Goal: Communication & Community: Answer question/provide support

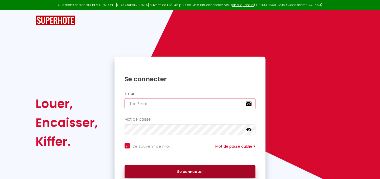
type input "valentinipauline@gmail.com"
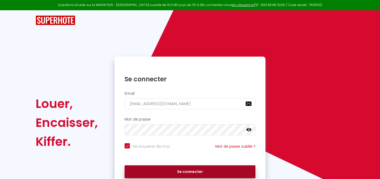
click at [178, 172] on button "Se connecter" at bounding box center [189, 172] width 131 height 13
checkbox input "true"
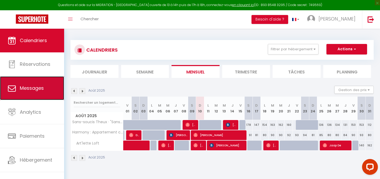
click at [29, 93] on link "Messages" at bounding box center [32, 88] width 64 height 24
select select "message"
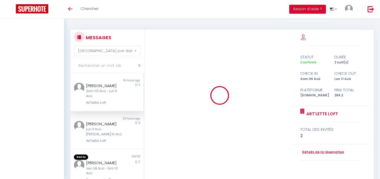
select select "message"
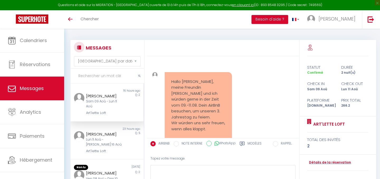
scroll to position [1648, 0]
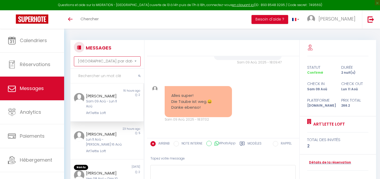
click at [124, 65] on select "[GEOGRAPHIC_DATA] par date de réservation Trier par date de message" at bounding box center [107, 61] width 66 height 10
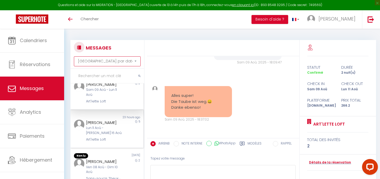
scroll to position [16, 0]
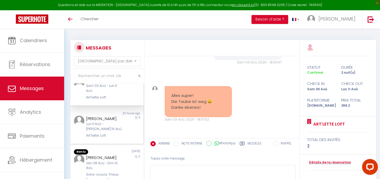
click at [100, 124] on div "Lun 11 Aoû - [PERSON_NAME] 16 Aoû" at bounding box center [104, 127] width 36 height 10
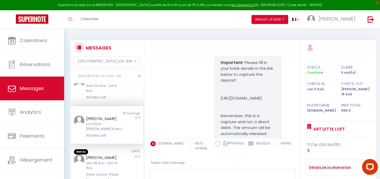
scroll to position [404, 0]
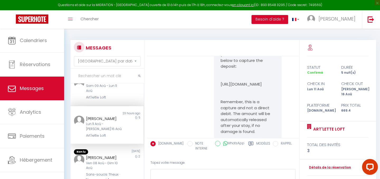
drag, startPoint x: 262, startPoint y: 107, endPoint x: 216, endPoint y: 103, distance: 46.0
click at [216, 103] on div "Hello [PERSON_NAME], Your stay is coming soon! Important : Please fill in your …" at bounding box center [247, 108] width 67 height 209
copy p "[URL][DOMAIN_NAME]"
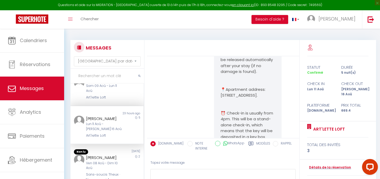
scroll to position [104, 0]
